Goal: Information Seeking & Learning: Check status

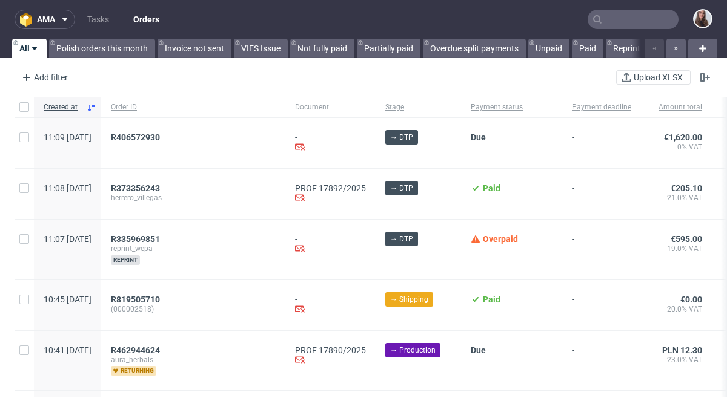
click at [624, 22] on input "text" at bounding box center [632, 19] width 91 height 19
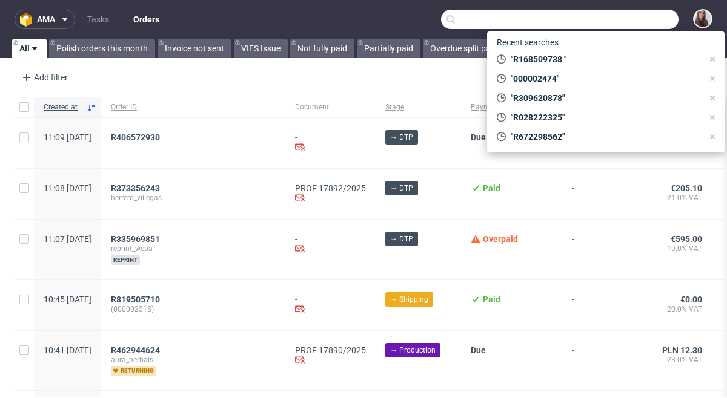
paste input "R929271462"
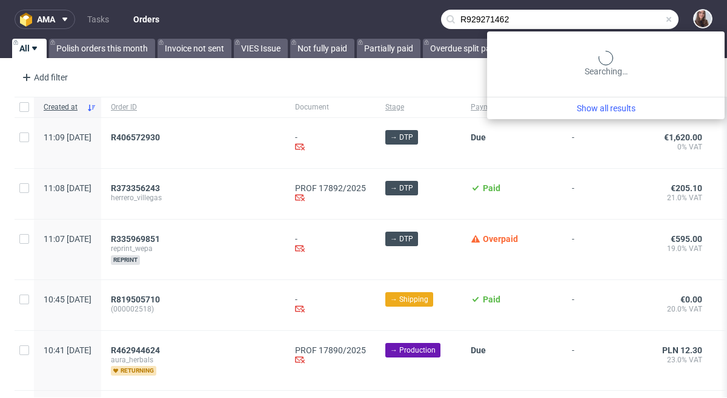
type input "R929271462"
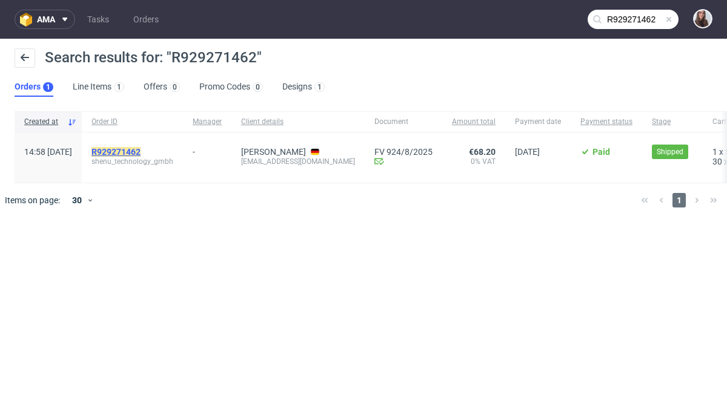
click at [140, 152] on mark "R929271462" at bounding box center [115, 152] width 49 height 10
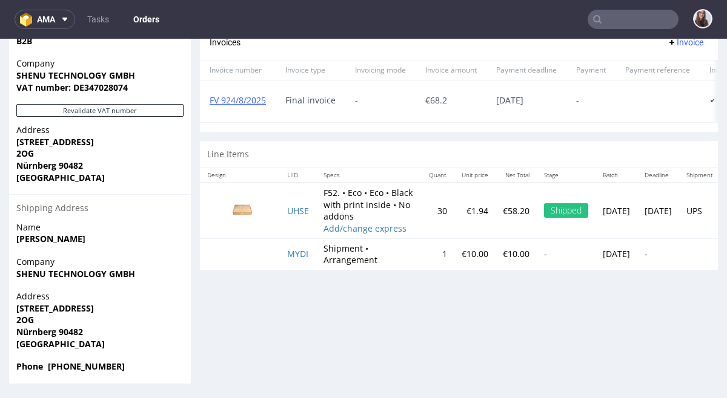
scroll to position [3, 0]
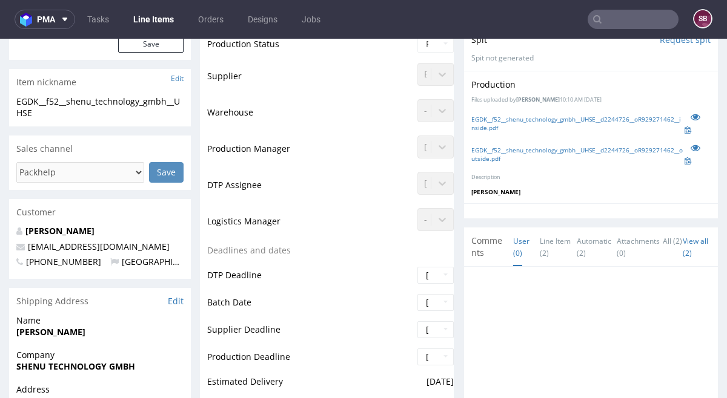
scroll to position [263, 0]
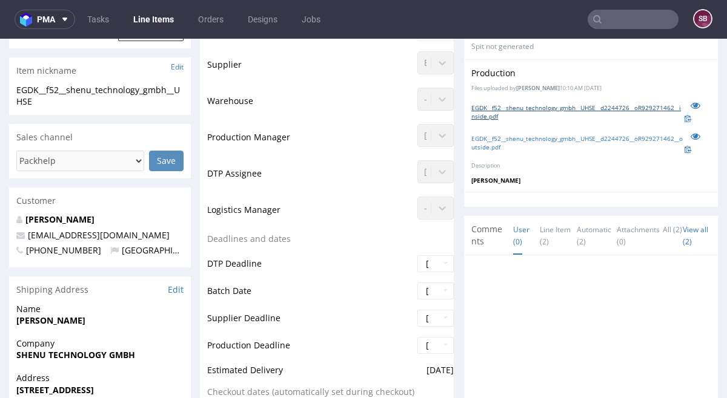
click at [507, 108] on link "EGDK__f52__shenu_technology_gmbh__UHSE__d2244726__oR929271462__inside.pdf" at bounding box center [577, 112] width 213 height 17
click at [561, 140] on link "EGDK__f52__shenu_technology_gmbh__UHSE__d2244726__oR929271462__outside.pdf" at bounding box center [577, 142] width 213 height 17
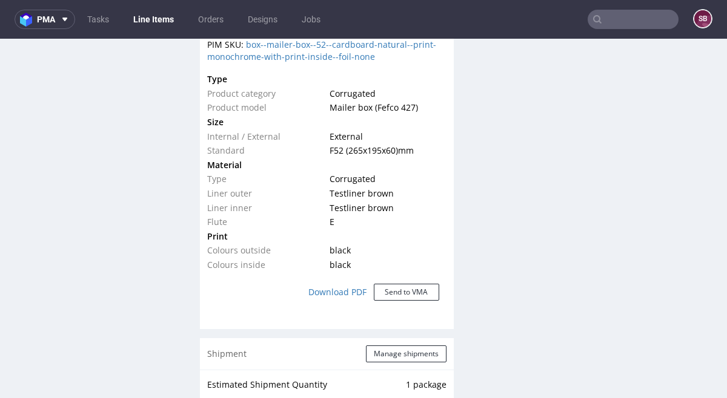
scroll to position [873, 0]
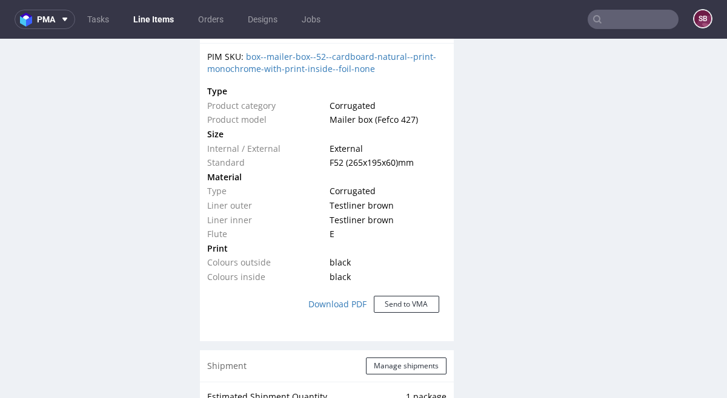
drag, startPoint x: 326, startPoint y: 160, endPoint x: 423, endPoint y: 164, distance: 97.0
click at [421, 164] on td "F52 (265x195x60) mm" at bounding box center [385, 163] width 119 height 15
copy span "F52 (265x195x60) mm"
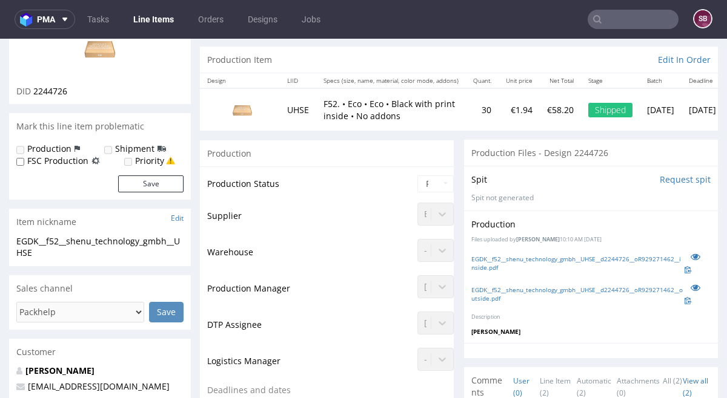
scroll to position [121, 0]
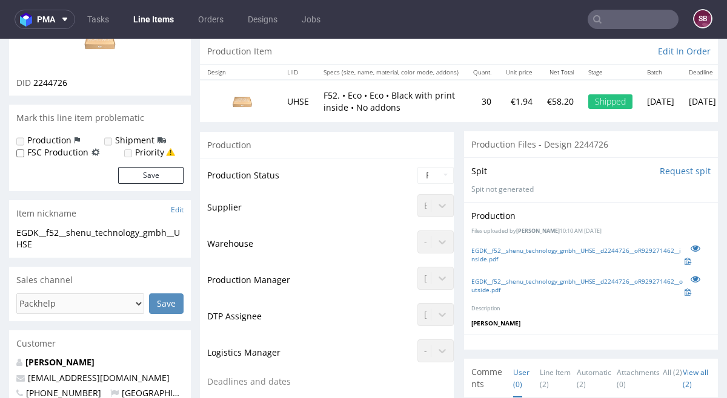
drag, startPoint x: 515, startPoint y: 231, endPoint x: 645, endPoint y: 233, distance: 130.2
click at [644, 233] on p "Files uploaded by Hapka Dominika 10:10 AM August 11th, 2025" at bounding box center [590, 232] width 239 height 8
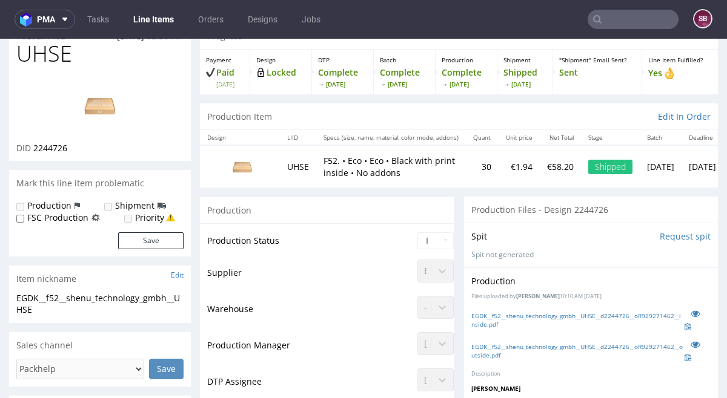
scroll to position [0, 0]
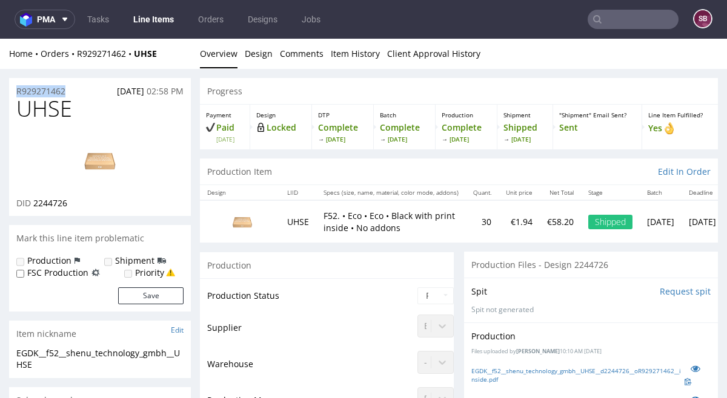
drag, startPoint x: 64, startPoint y: 90, endPoint x: 3, endPoint y: 88, distance: 61.2
copy p "R929271462"
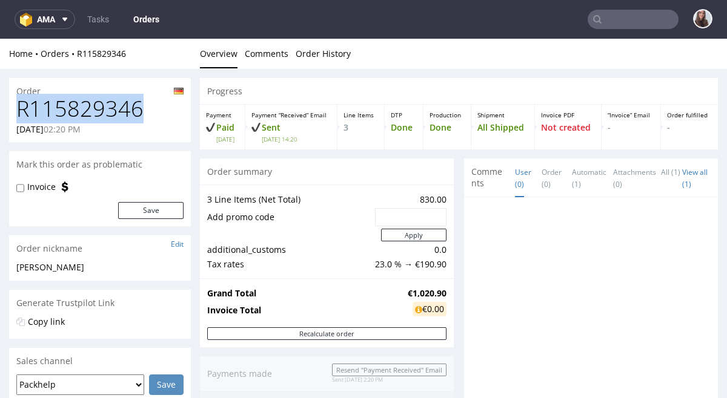
drag, startPoint x: 121, startPoint y: 110, endPoint x: 15, endPoint y: 112, distance: 105.4
click at [15, 112] on div "R115829346 07.08.2025 02:20 PM" at bounding box center [100, 119] width 182 height 45
copy h1 "R115829346"
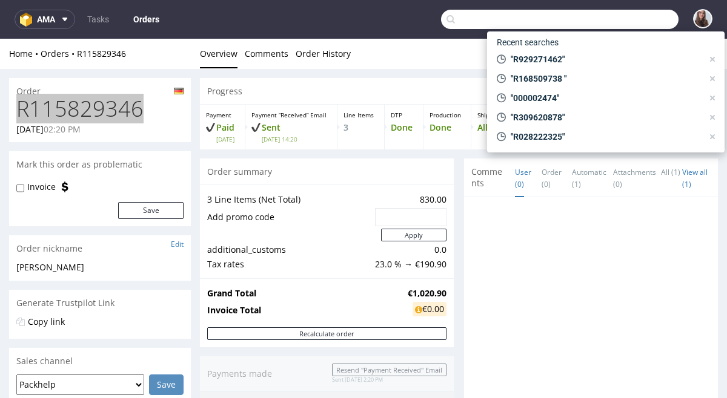
click at [605, 17] on input "text" at bounding box center [559, 19] width 237 height 19
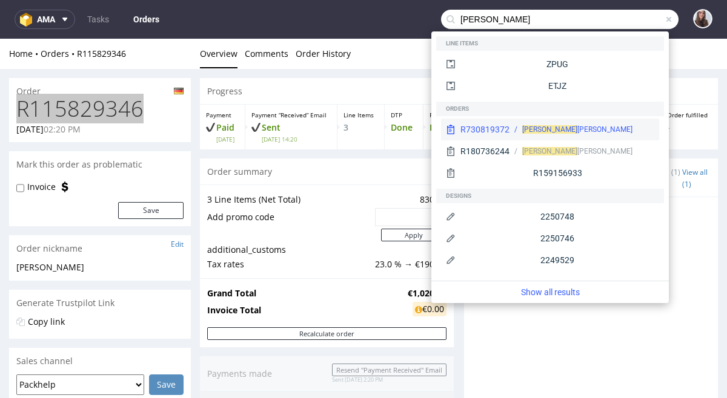
type input "hans neu"
click at [561, 126] on div "Hans Neu bert" at bounding box center [577, 129] width 110 height 11
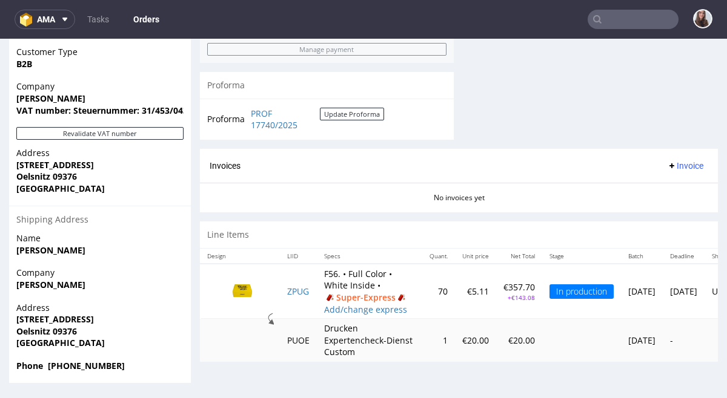
scroll to position [731, 0]
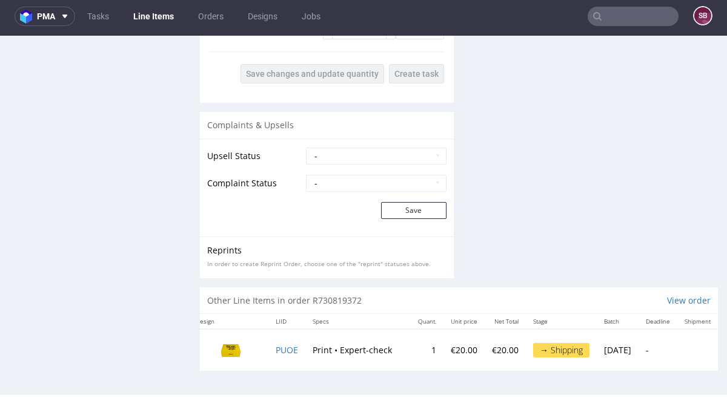
scroll to position [0, 48]
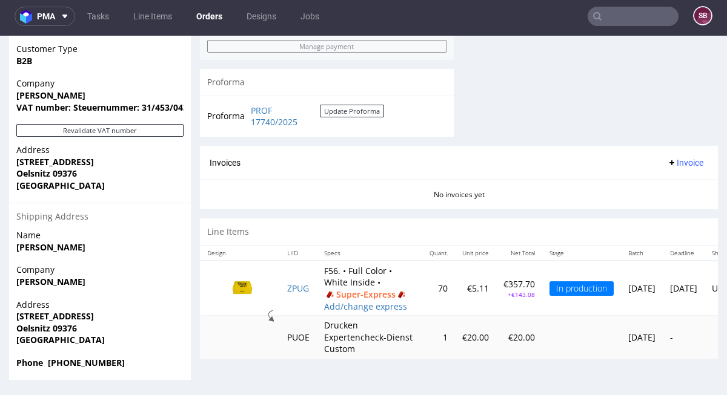
scroll to position [731, 0]
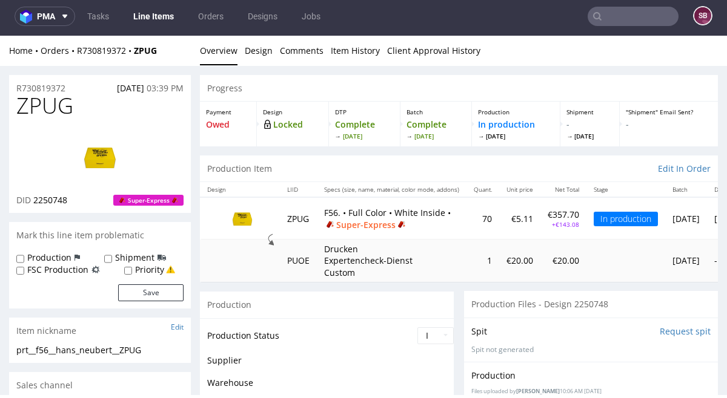
scroll to position [71, 0]
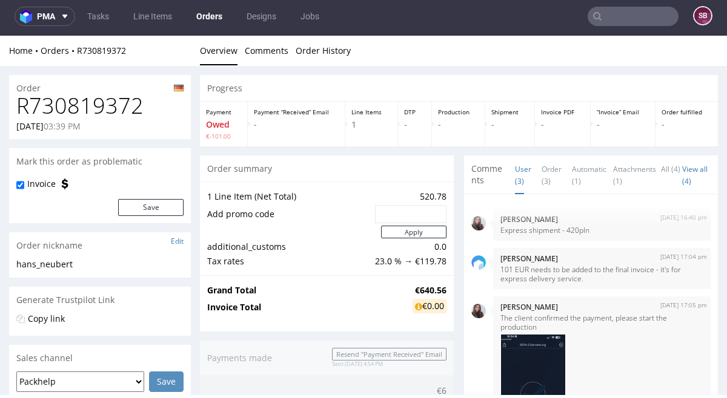
scroll to position [71, 0]
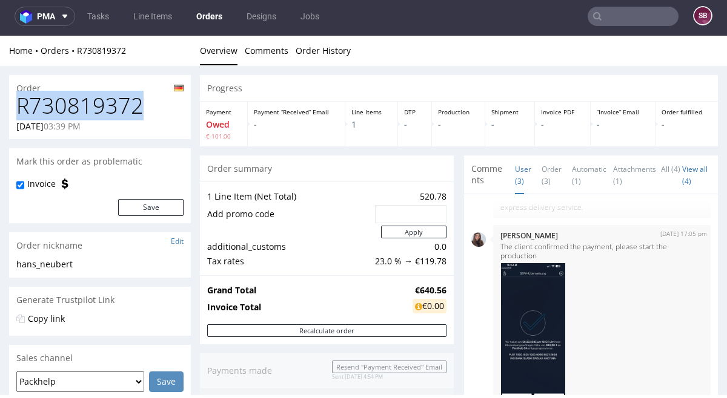
drag, startPoint x: 147, startPoint y: 111, endPoint x: 4, endPoint y: 107, distance: 143.6
copy h1 "R730819372"
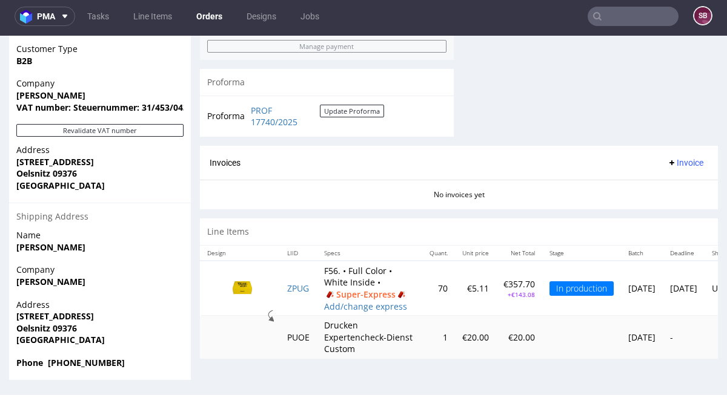
scroll to position [731, 0]
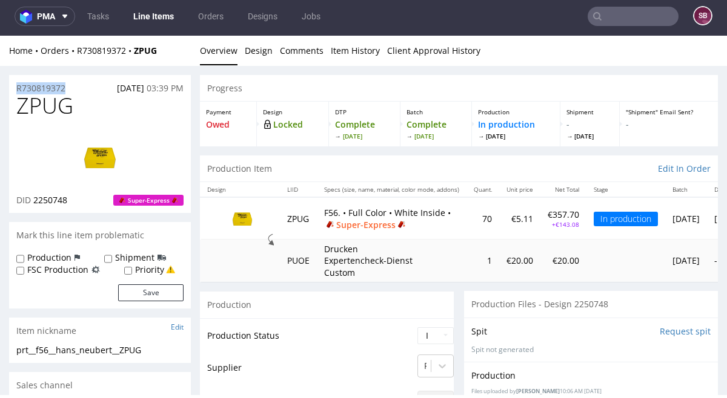
drag, startPoint x: 68, startPoint y: 85, endPoint x: 13, endPoint y: 88, distance: 55.2
click at [13, 88] on div "R730819372 20.08.2025 03:39 PM" at bounding box center [100, 84] width 182 height 19
copy p "R730819372"
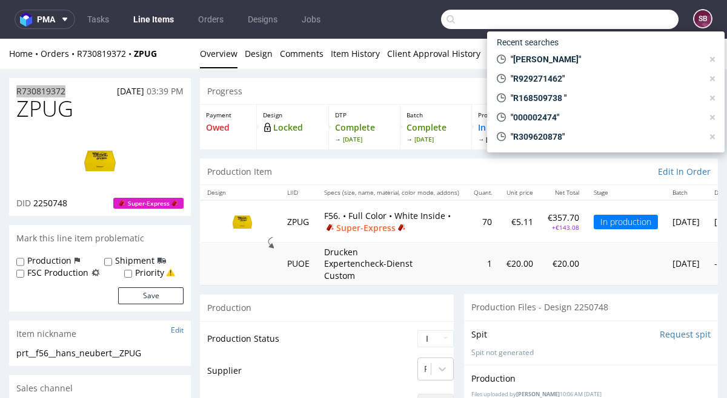
click at [615, 22] on input "text" at bounding box center [559, 19] width 237 height 19
paste input "R929271462"
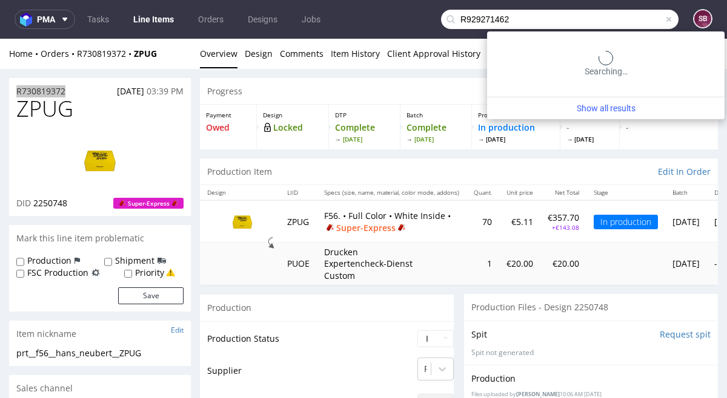
type input "R929271462"
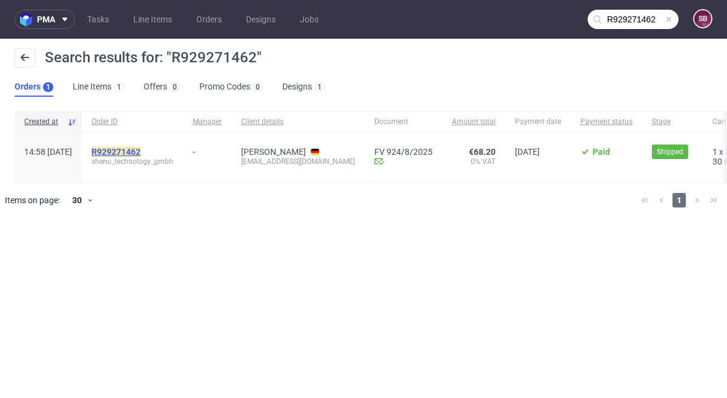
click at [140, 151] on mark "R929271462" at bounding box center [115, 152] width 49 height 10
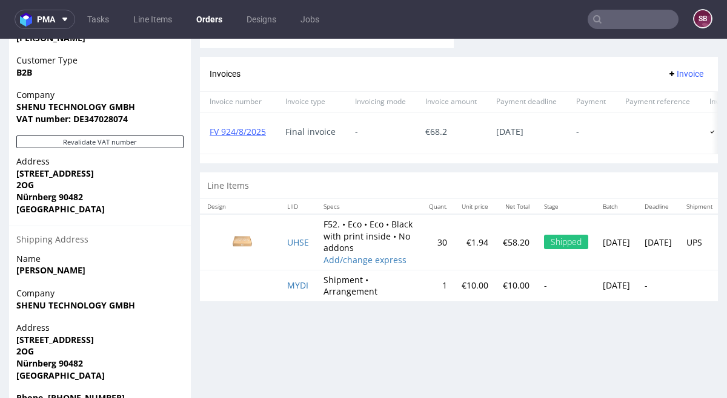
scroll to position [595, 0]
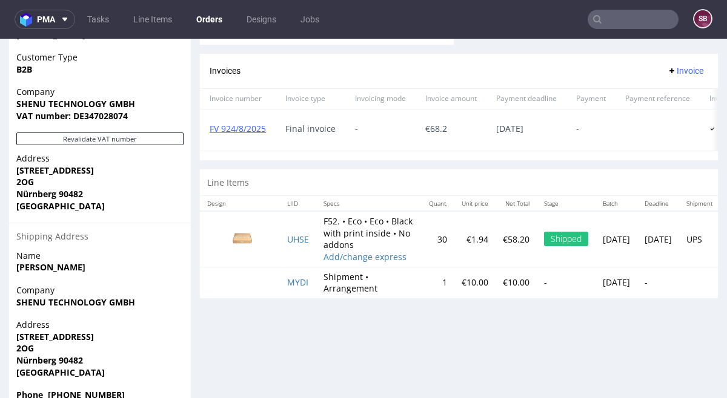
click at [245, 255] on img at bounding box center [242, 238] width 61 height 34
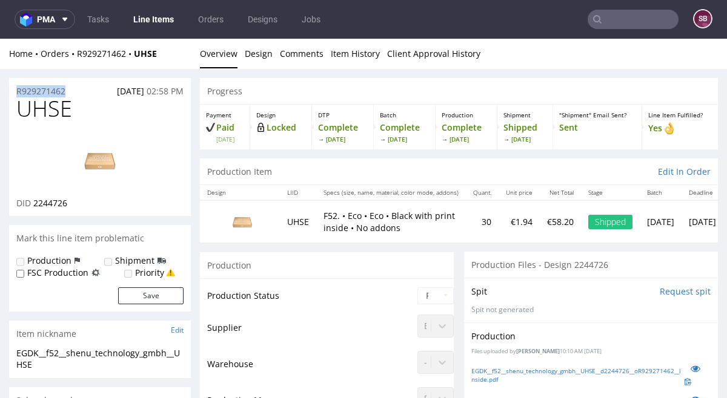
drag, startPoint x: 79, startPoint y: 92, endPoint x: 2, endPoint y: 92, distance: 76.3
copy p "R929271462"
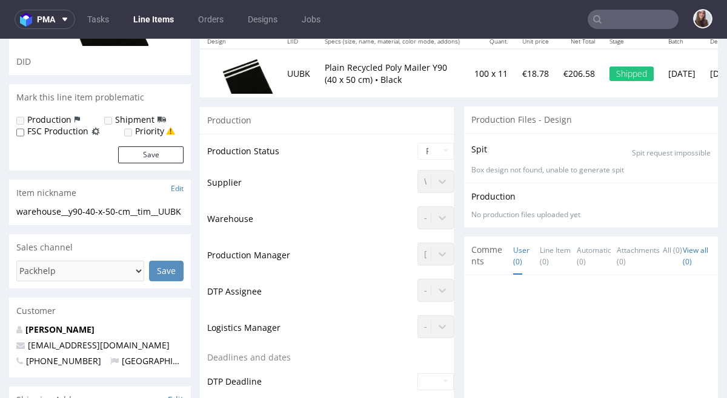
scroll to position [182, 0]
